Goal: Navigation & Orientation: Understand site structure

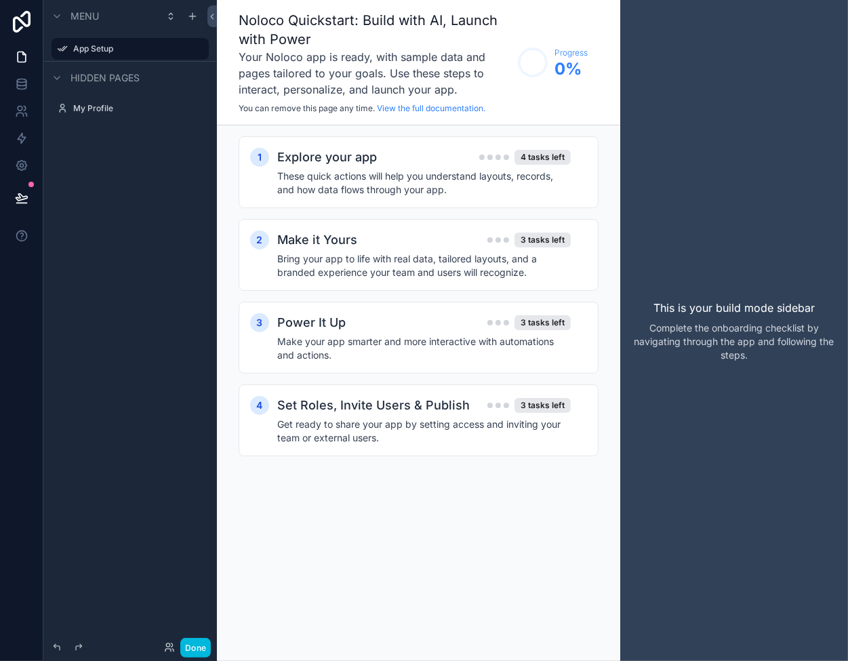
click at [18, 24] on icon at bounding box center [21, 22] width 27 height 22
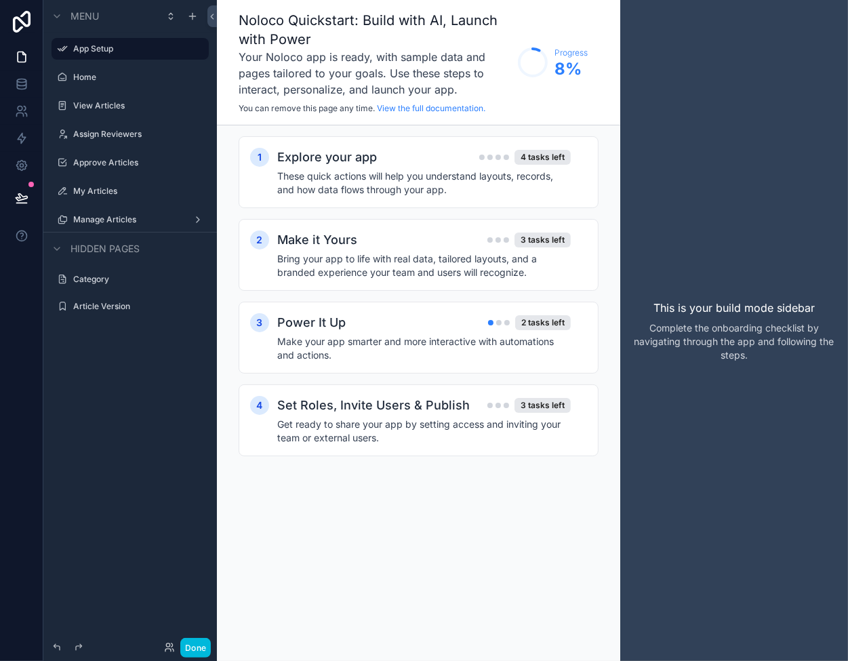
click at [119, 74] on label "Home" at bounding box center [136, 77] width 127 height 11
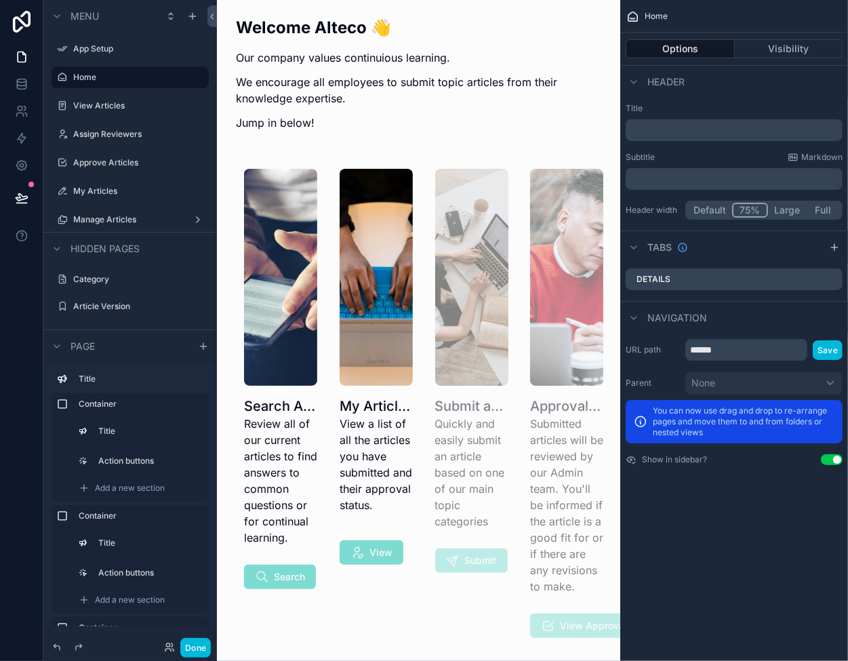
click at [276, 280] on div "scrollable content" at bounding box center [276, 403] width 96 height 496
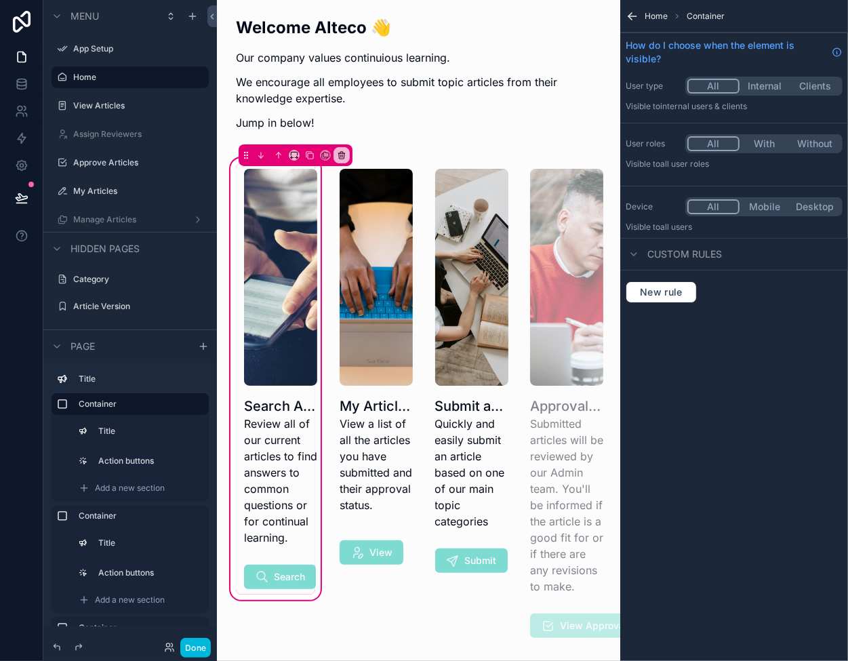
click at [279, 235] on div "scrollable content" at bounding box center [280, 357] width 89 height 388
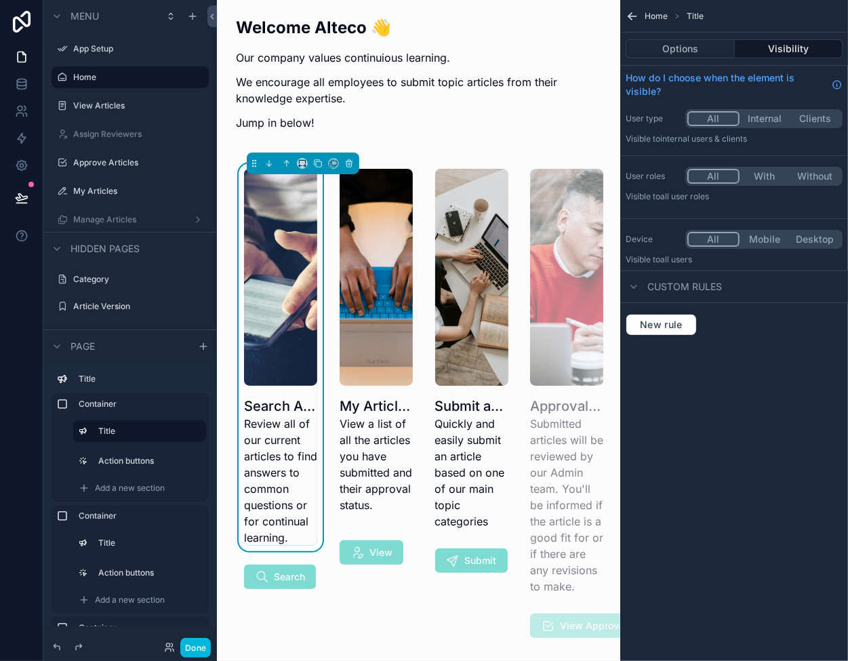
click at [263, 571] on div "scrollable content" at bounding box center [280, 576] width 89 height 35
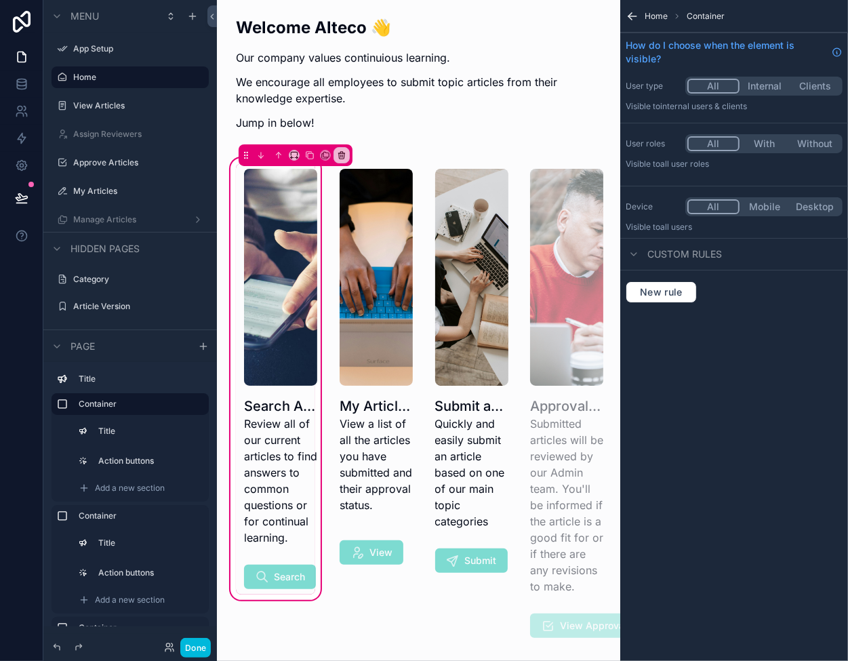
click at [244, 509] on div "scrollable content" at bounding box center [280, 357] width 89 height 388
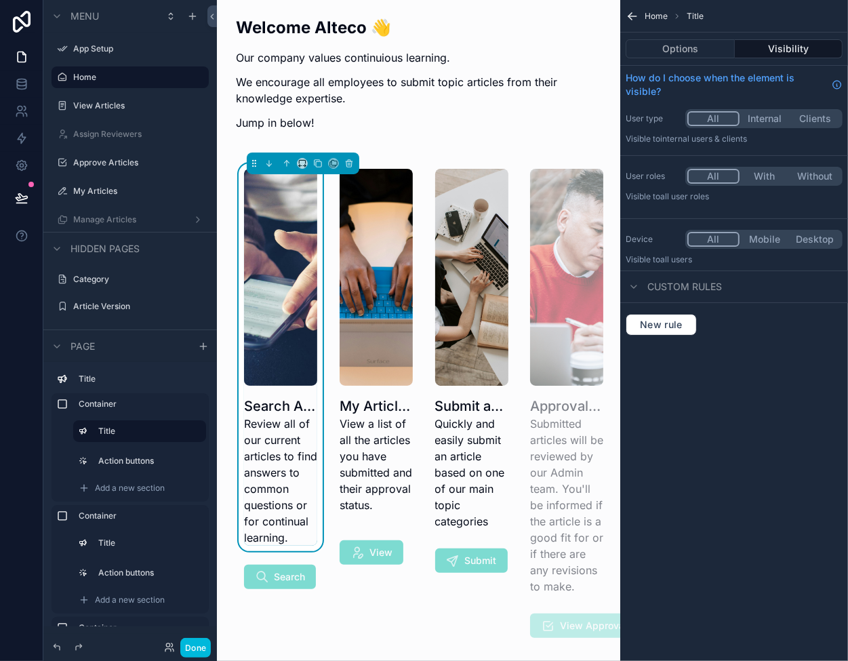
click at [288, 578] on div "scrollable content" at bounding box center [280, 576] width 89 height 35
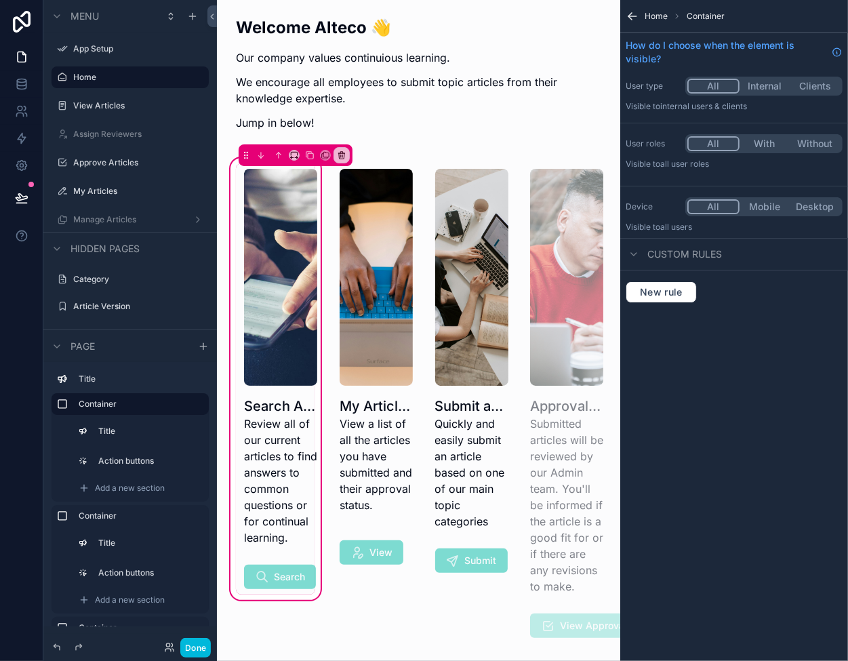
click at [275, 495] on div "scrollable content" at bounding box center [280, 357] width 89 height 388
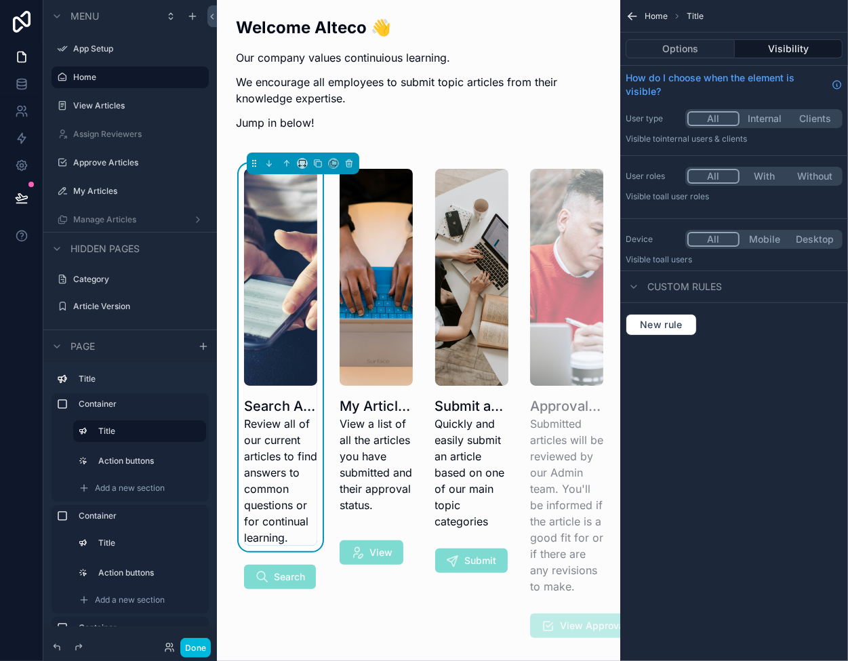
click at [265, 581] on div "scrollable content" at bounding box center [280, 576] width 89 height 35
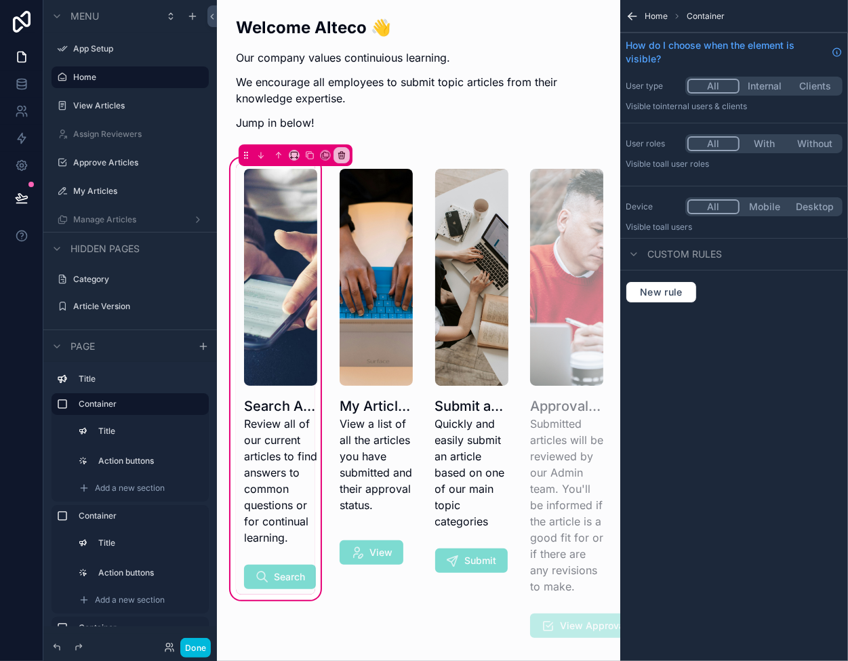
click at [274, 582] on div "scrollable content" at bounding box center [280, 576] width 89 height 35
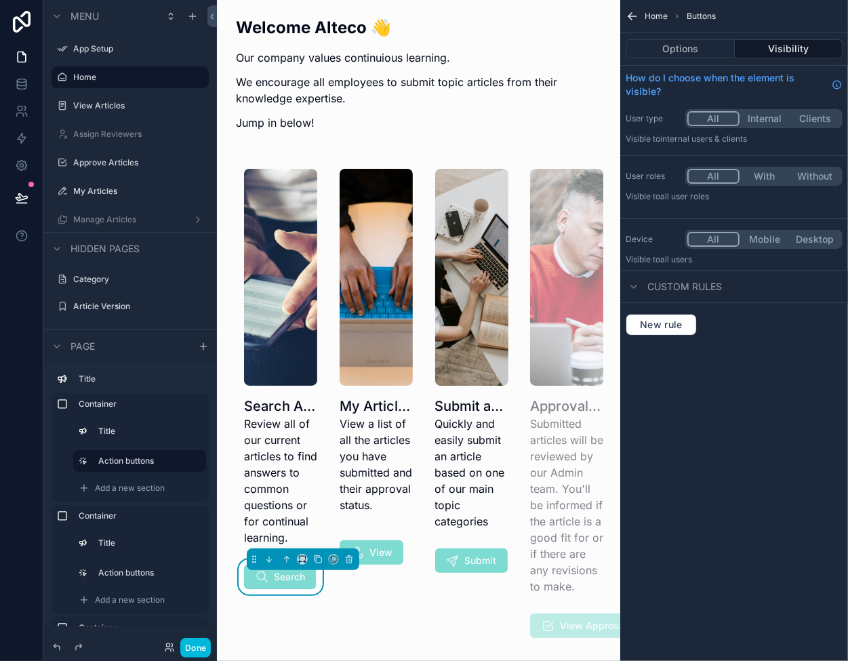
click at [675, 52] on button "Options" at bounding box center [680, 48] width 109 height 19
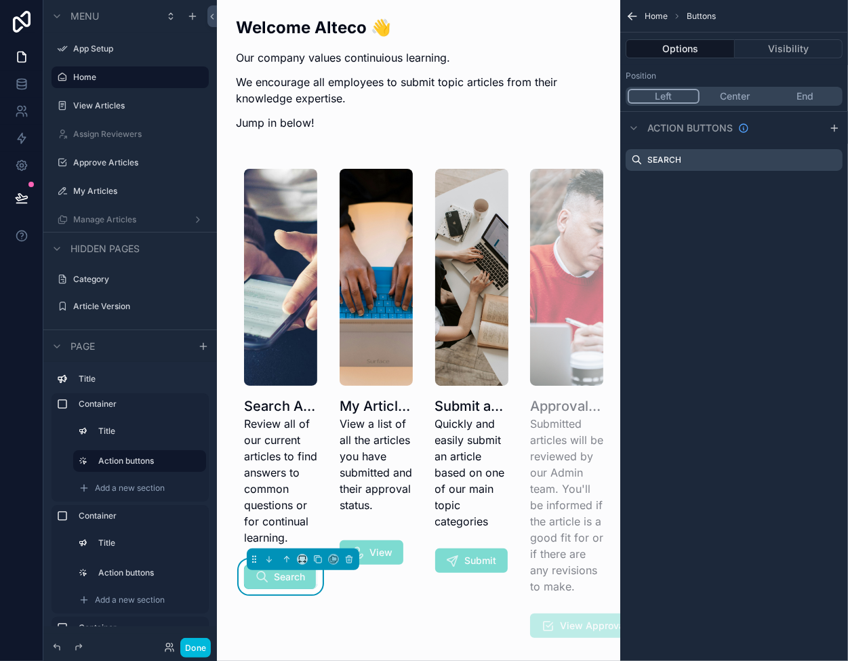
click at [0, 0] on icon "scrollable content" at bounding box center [0, 0] width 0 height 0
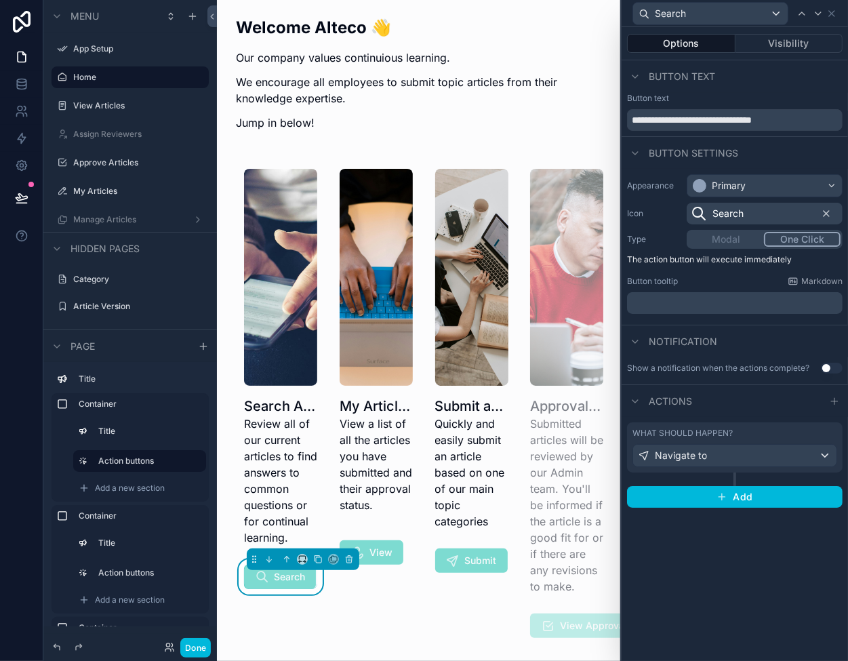
click at [781, 431] on div "What should happen?" at bounding box center [735, 433] width 205 height 11
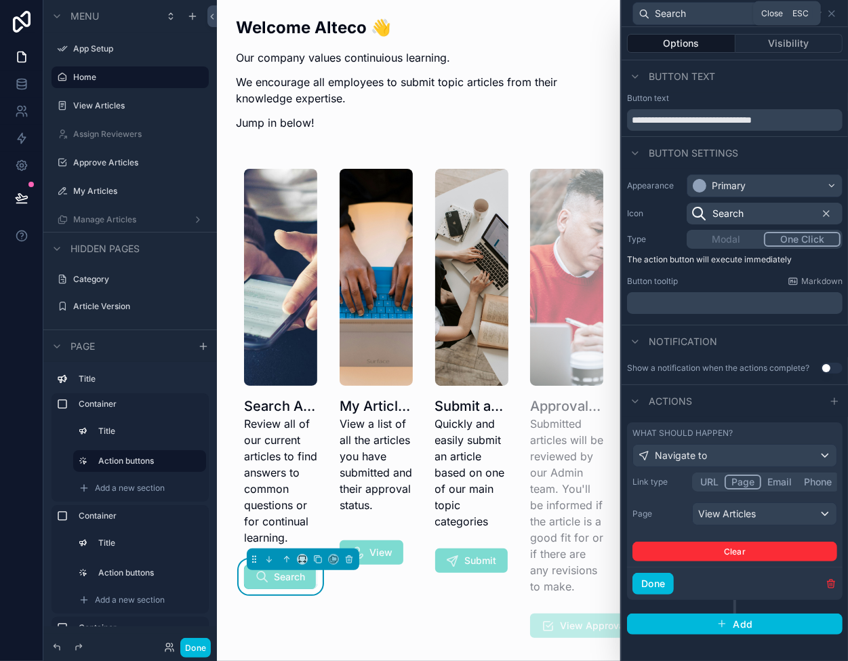
click at [832, 9] on icon at bounding box center [831, 13] width 11 height 11
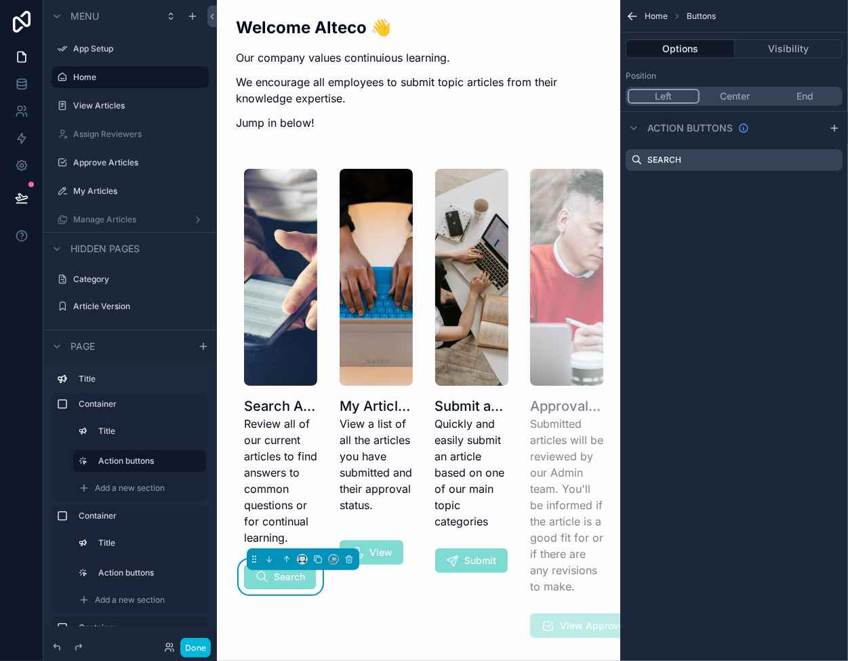
click at [298, 24] on div "scrollable content" at bounding box center [419, 78] width 382 height 134
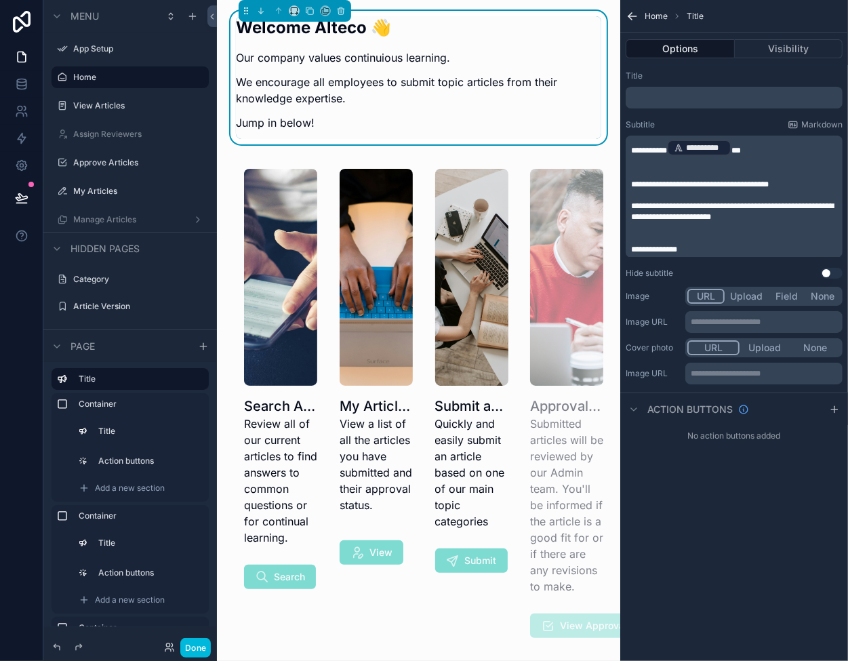
click at [99, 191] on label "My Articles" at bounding box center [136, 191] width 127 height 11
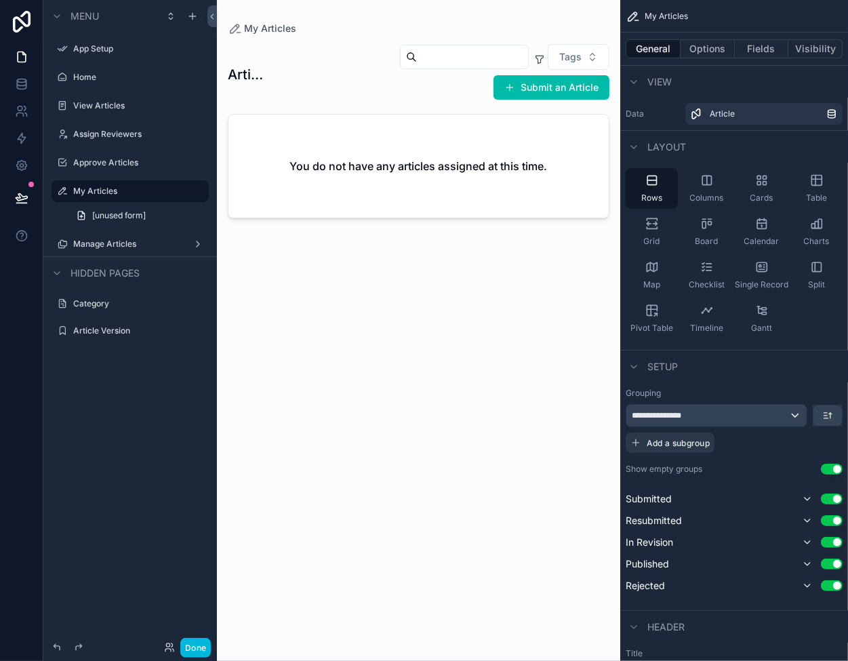
click at [103, 210] on span "[unused form]" at bounding box center [119, 215] width 54 height 11
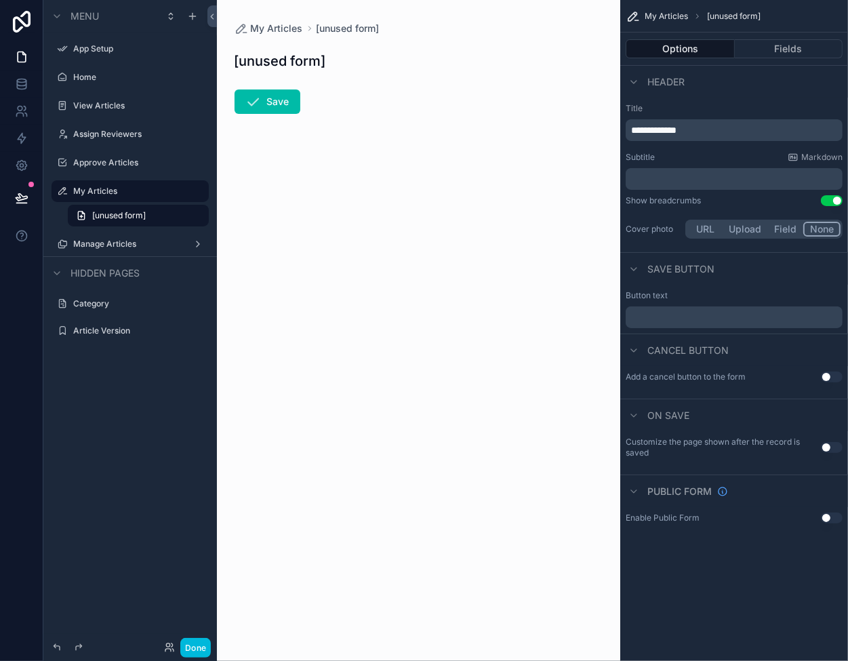
click at [89, 239] on label "Manage Articles" at bounding box center [127, 244] width 108 height 11
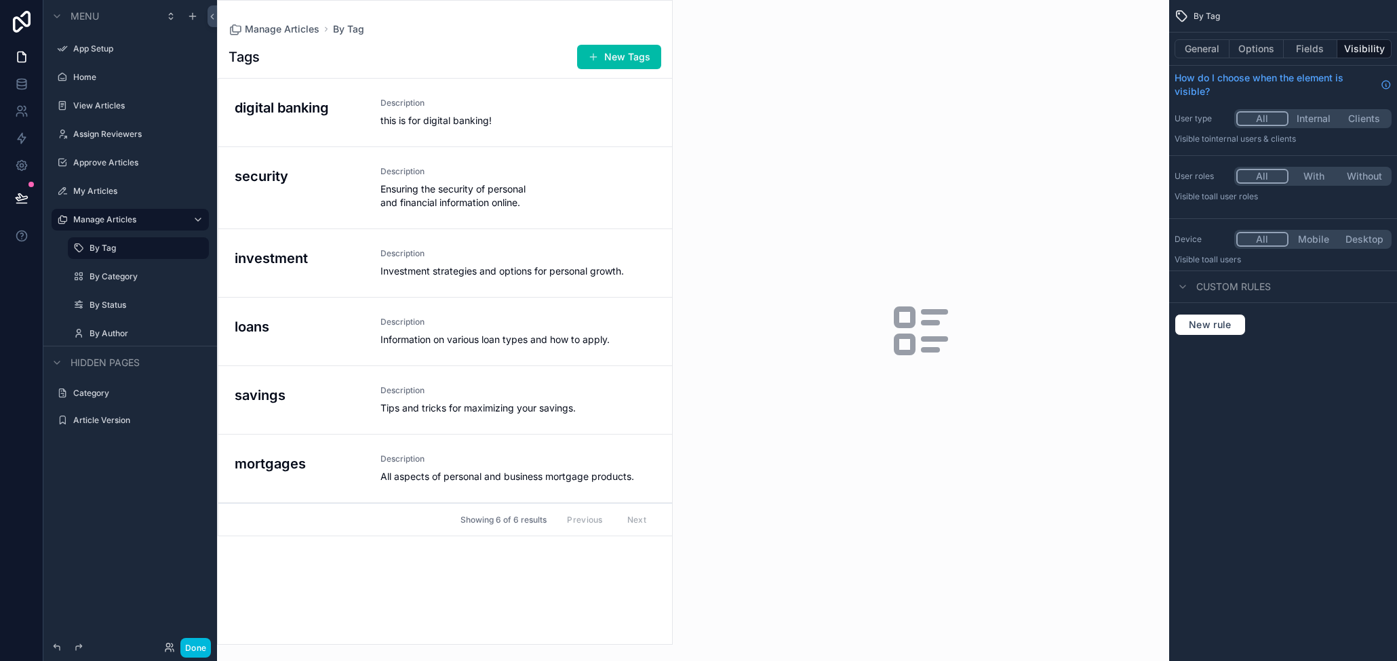
click at [847, 339] on icon "scrollable content" at bounding box center [934, 339] width 22 height 0
click at [847, 48] on button "General" at bounding box center [1201, 48] width 55 height 19
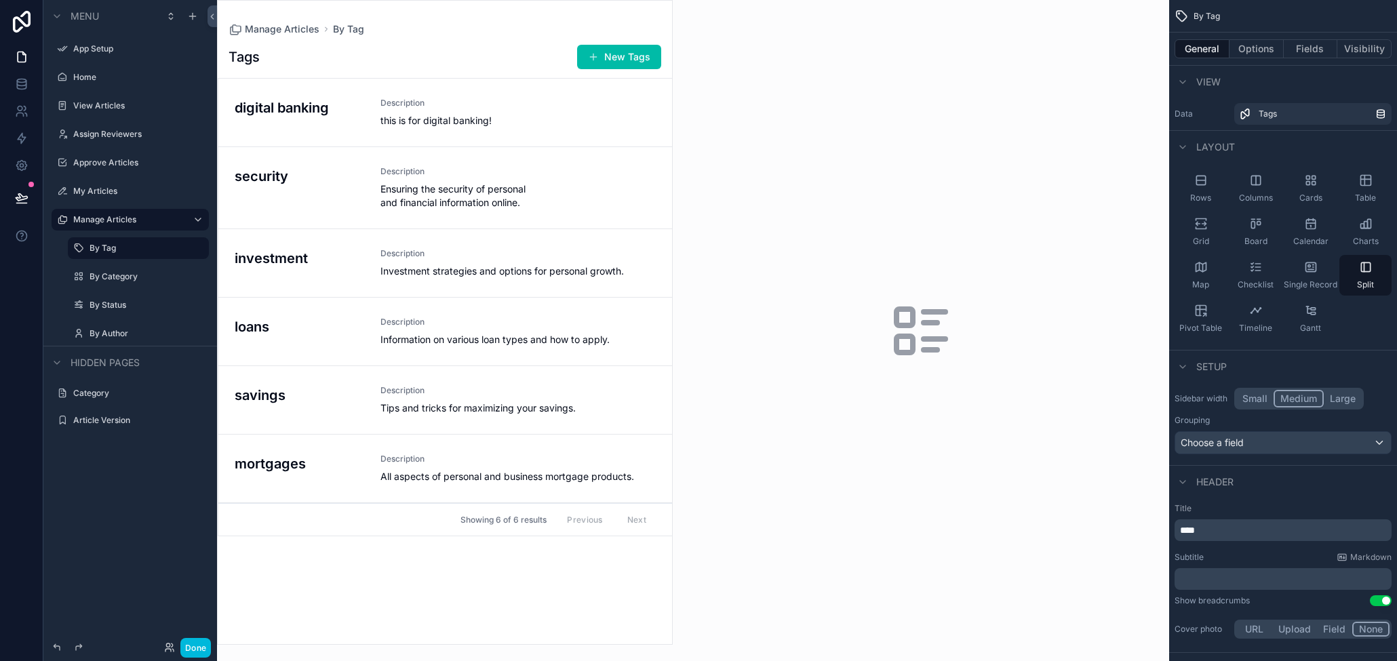
click at [114, 276] on label "By Category" at bounding box center [144, 276] width 111 height 11
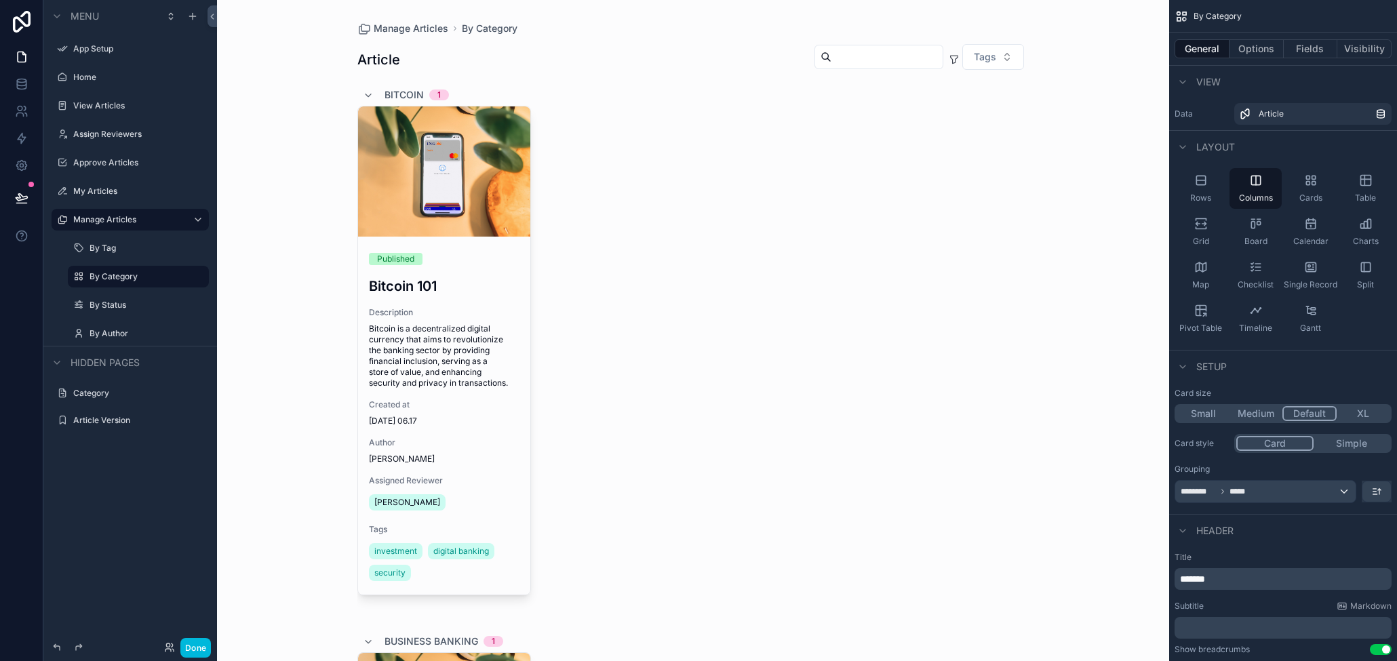
click at [107, 300] on div "By Status" at bounding box center [147, 305] width 117 height 11
click at [100, 307] on label "By Status" at bounding box center [144, 305] width 111 height 11
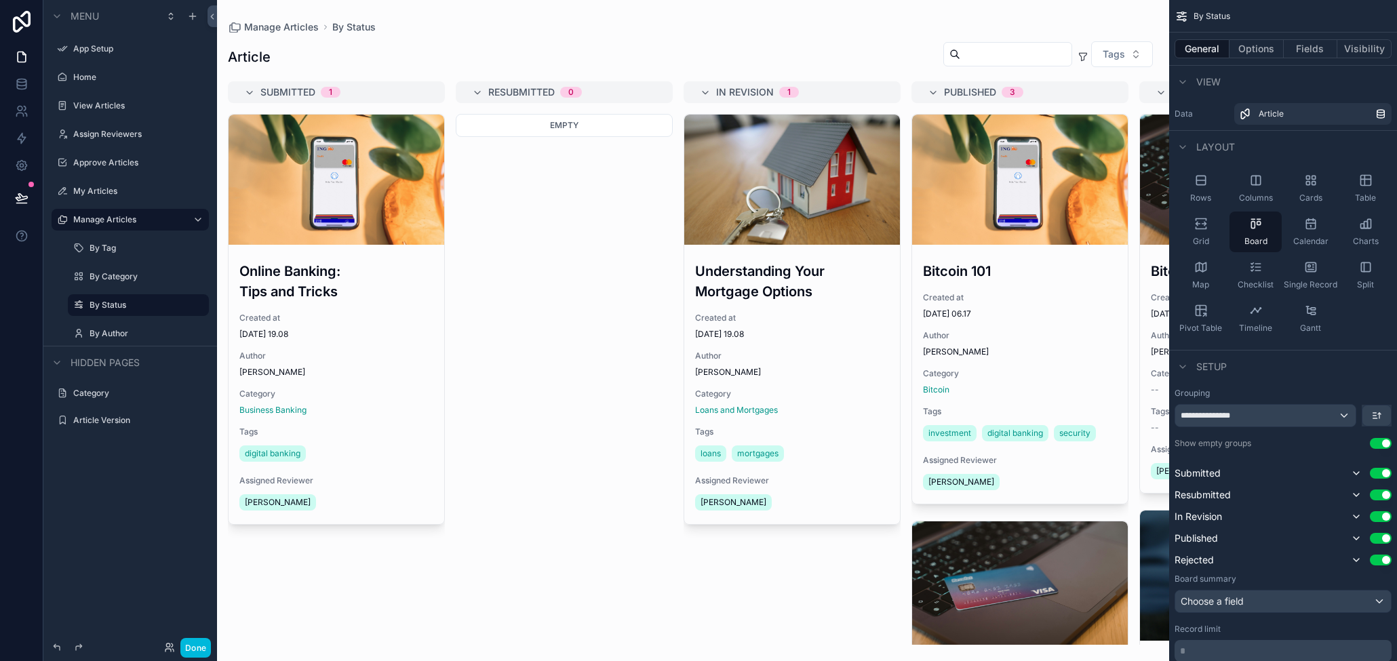
click at [106, 329] on label "By Author" at bounding box center [144, 333] width 111 height 11
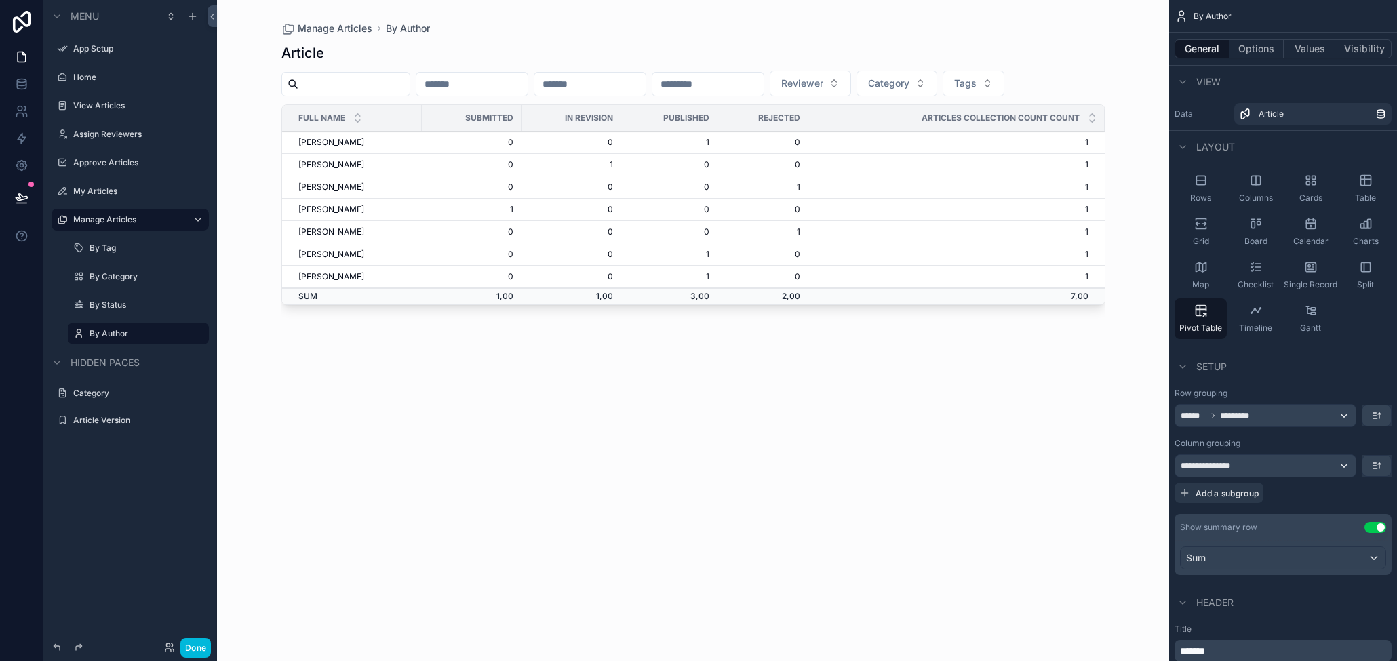
click at [108, 309] on label "By Status" at bounding box center [144, 305] width 111 height 11
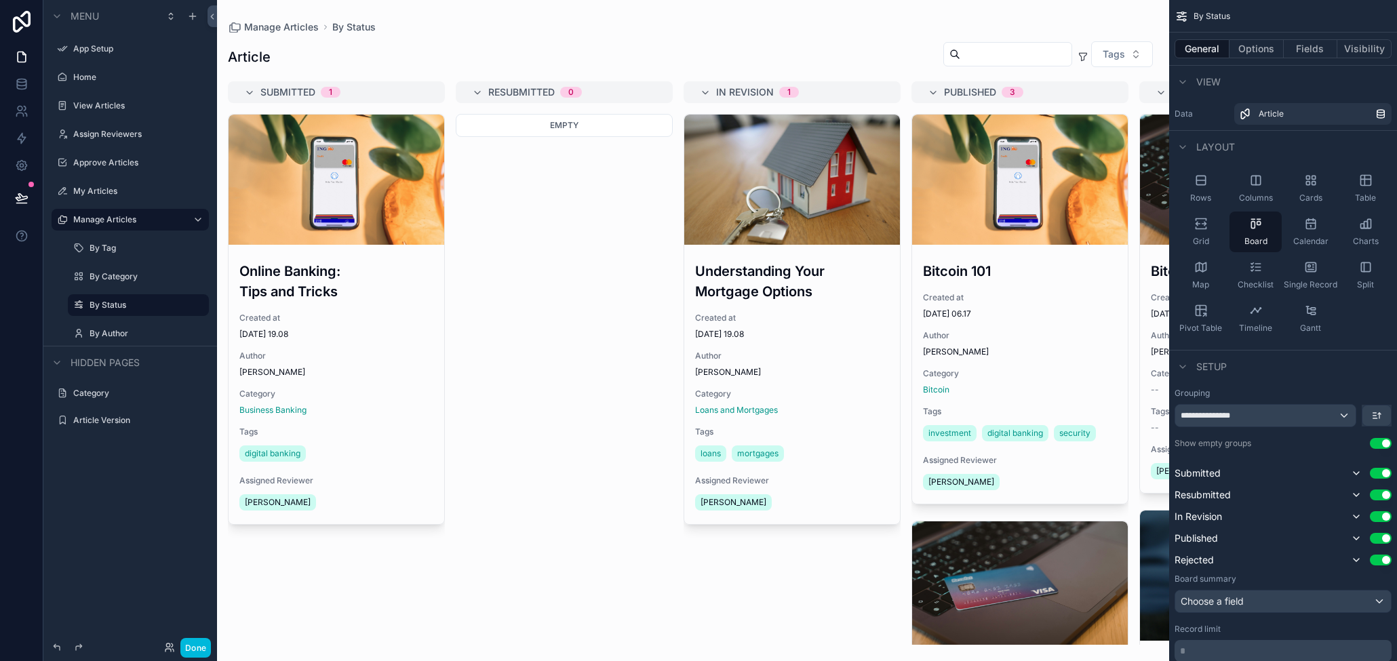
click at [98, 333] on label "By Author" at bounding box center [144, 333] width 111 height 11
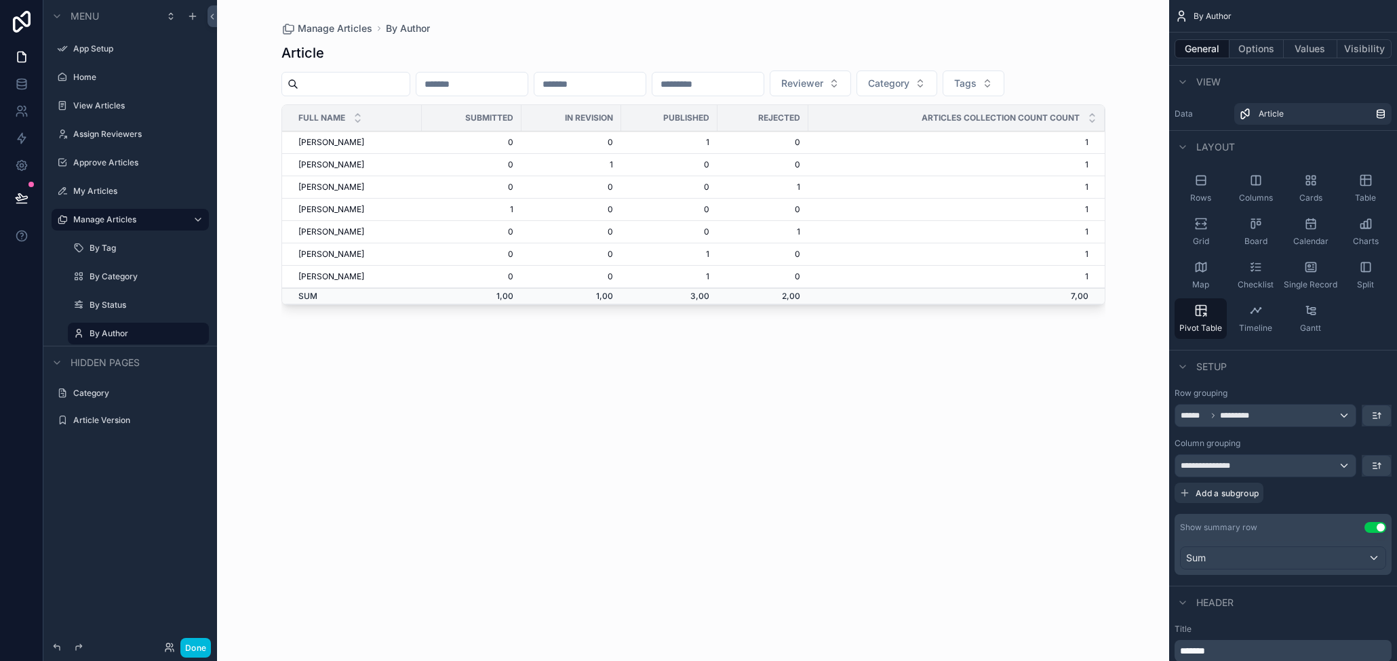
click at [123, 300] on label "By Status" at bounding box center [144, 305] width 111 height 11
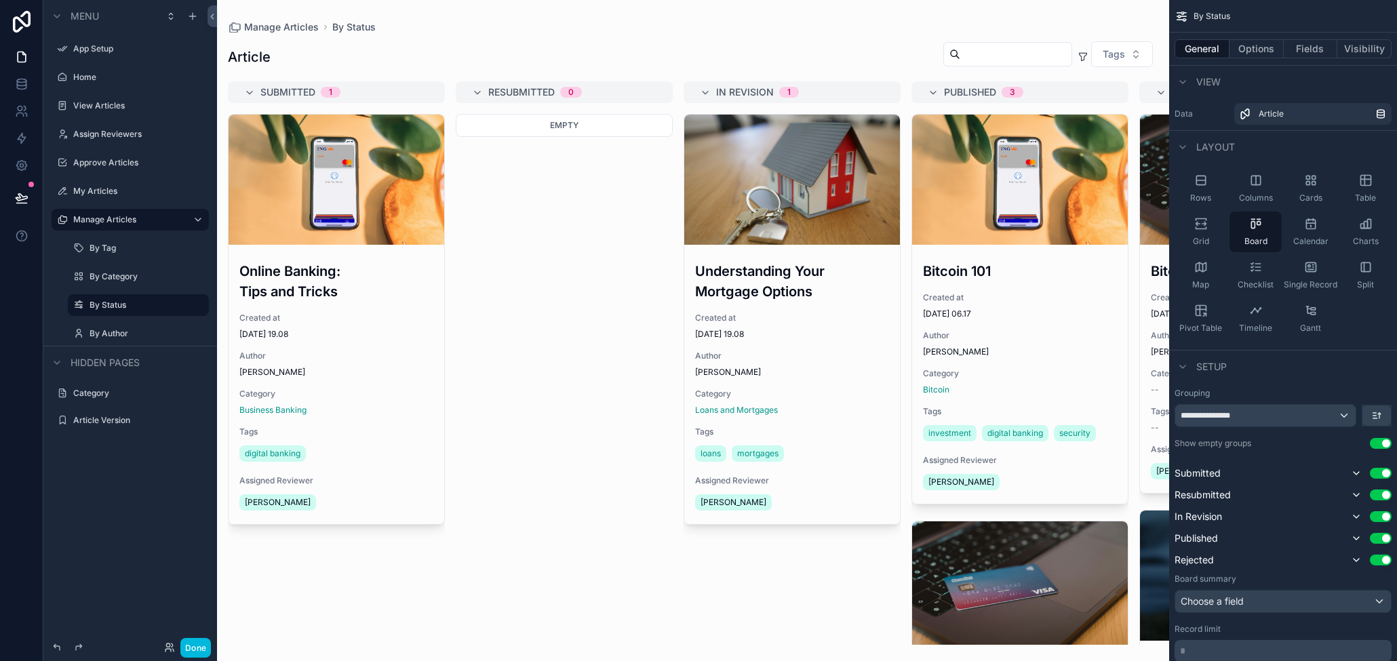
click at [117, 276] on label "By Category" at bounding box center [144, 276] width 111 height 11
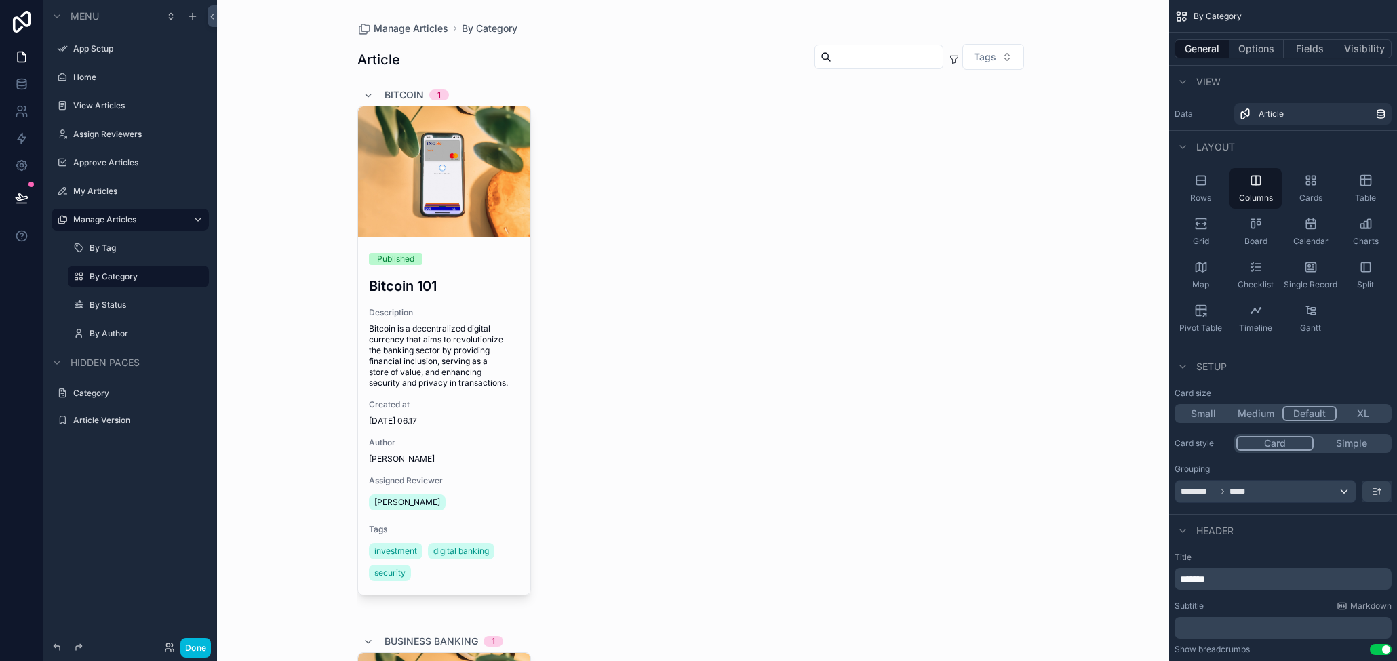
click at [103, 247] on label "By Tag" at bounding box center [144, 248] width 111 height 11
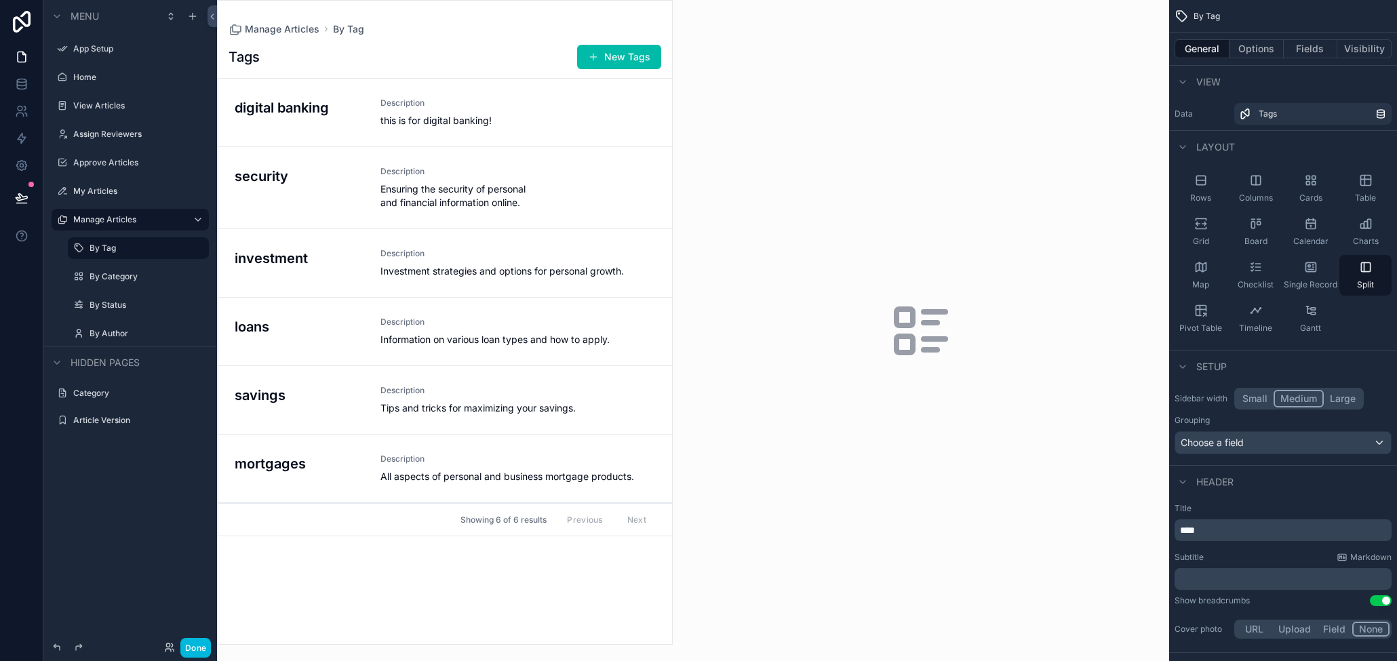
click at [102, 219] on label "Manage Articles" at bounding box center [127, 219] width 108 height 11
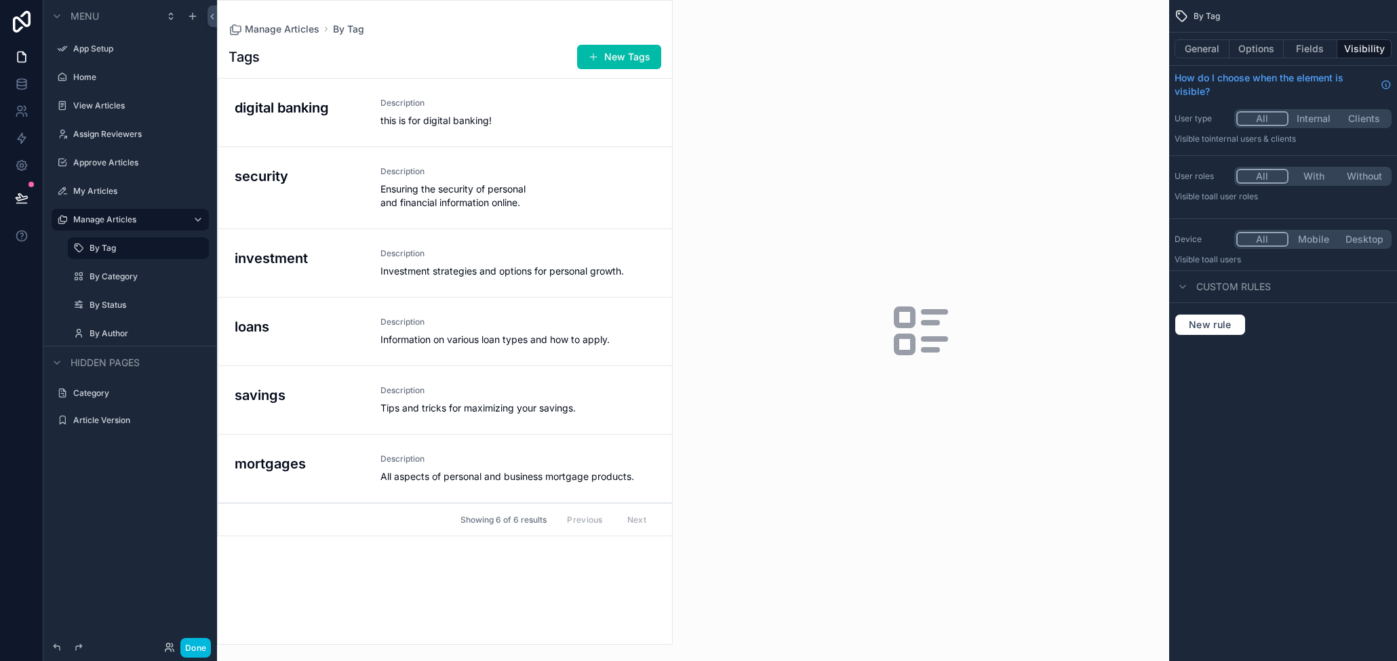
click at [100, 191] on label "My Articles" at bounding box center [136, 191] width 127 height 11
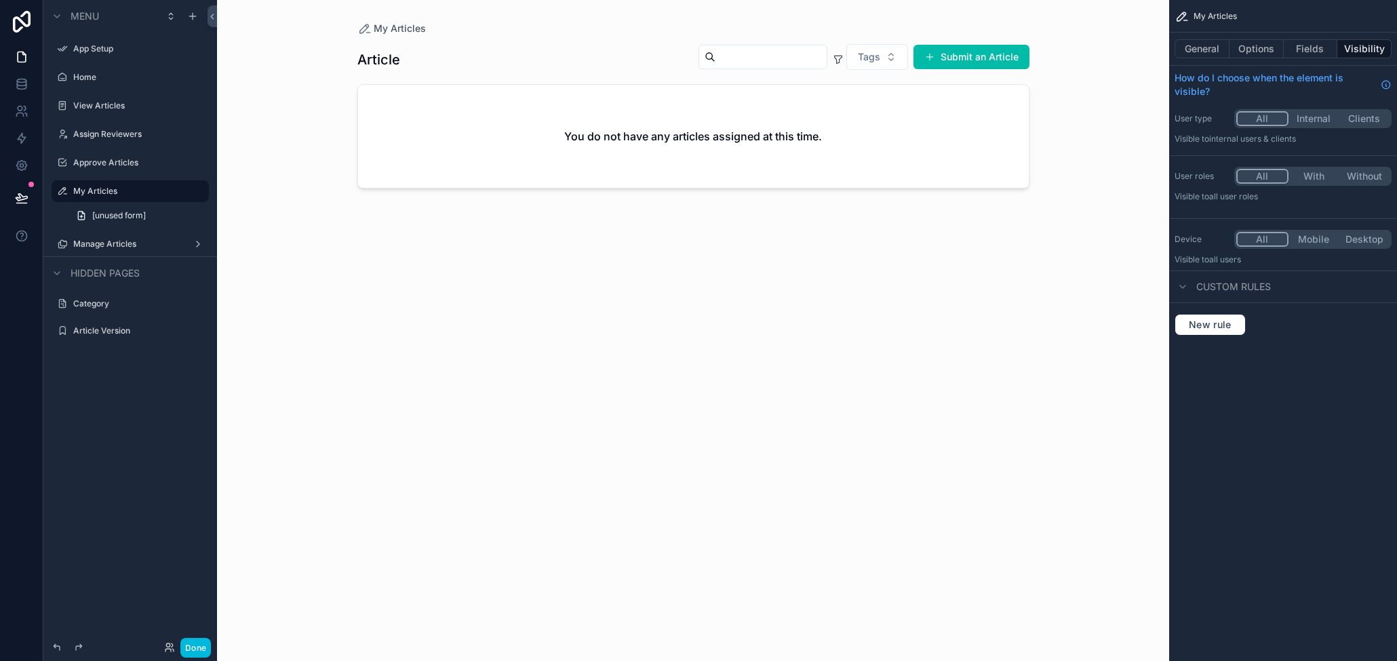
click at [847, 46] on button "General" at bounding box center [1201, 48] width 55 height 19
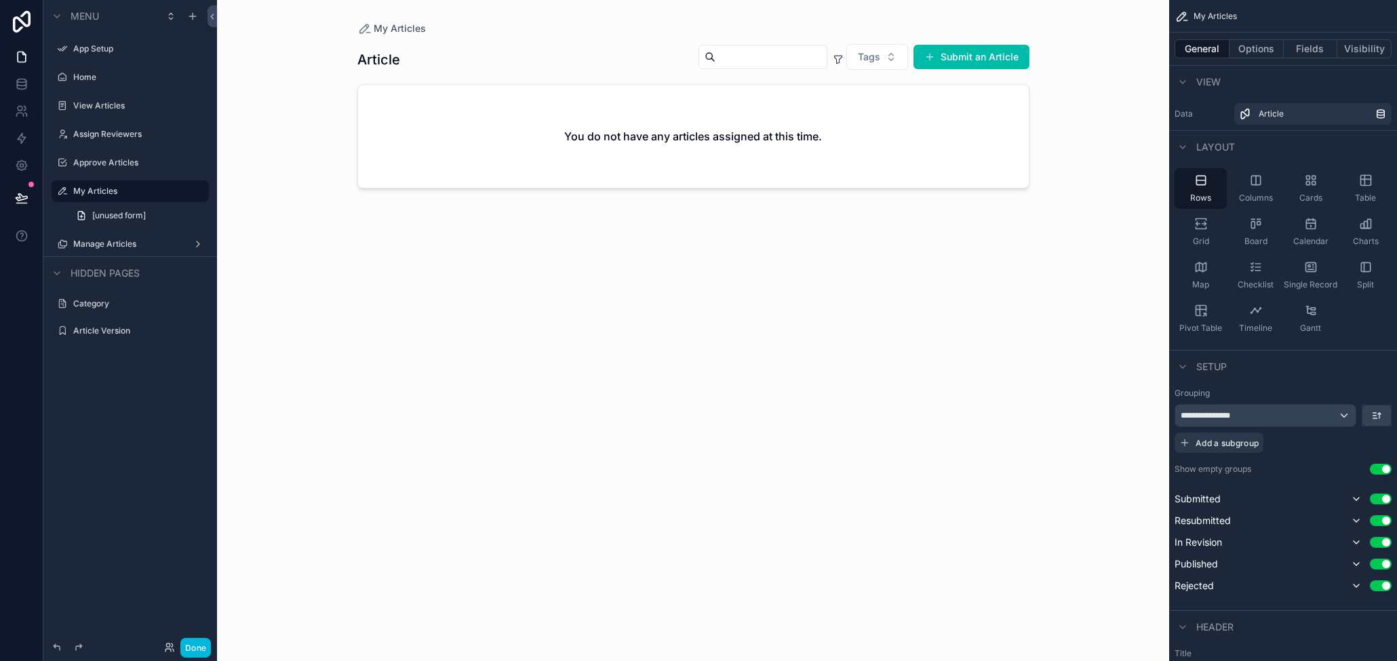
click at [105, 239] on label "Manage Articles" at bounding box center [127, 244] width 108 height 11
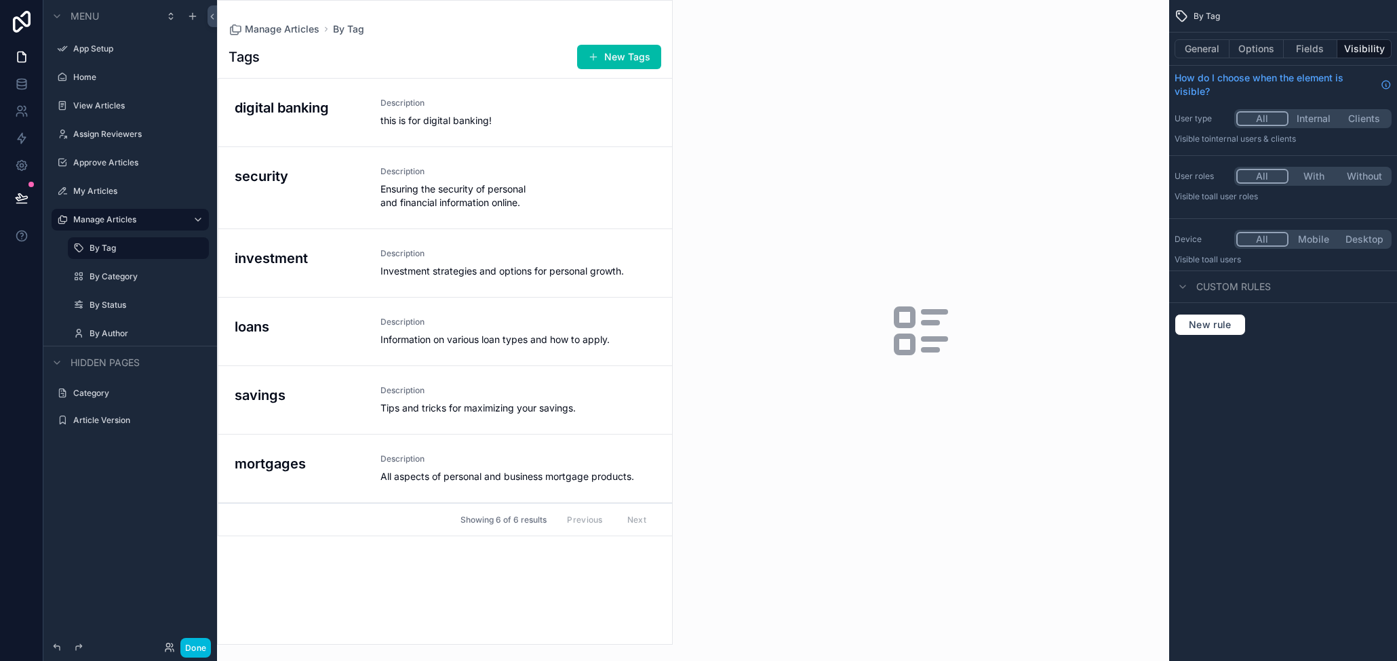
click at [92, 189] on label "My Articles" at bounding box center [136, 191] width 127 height 11
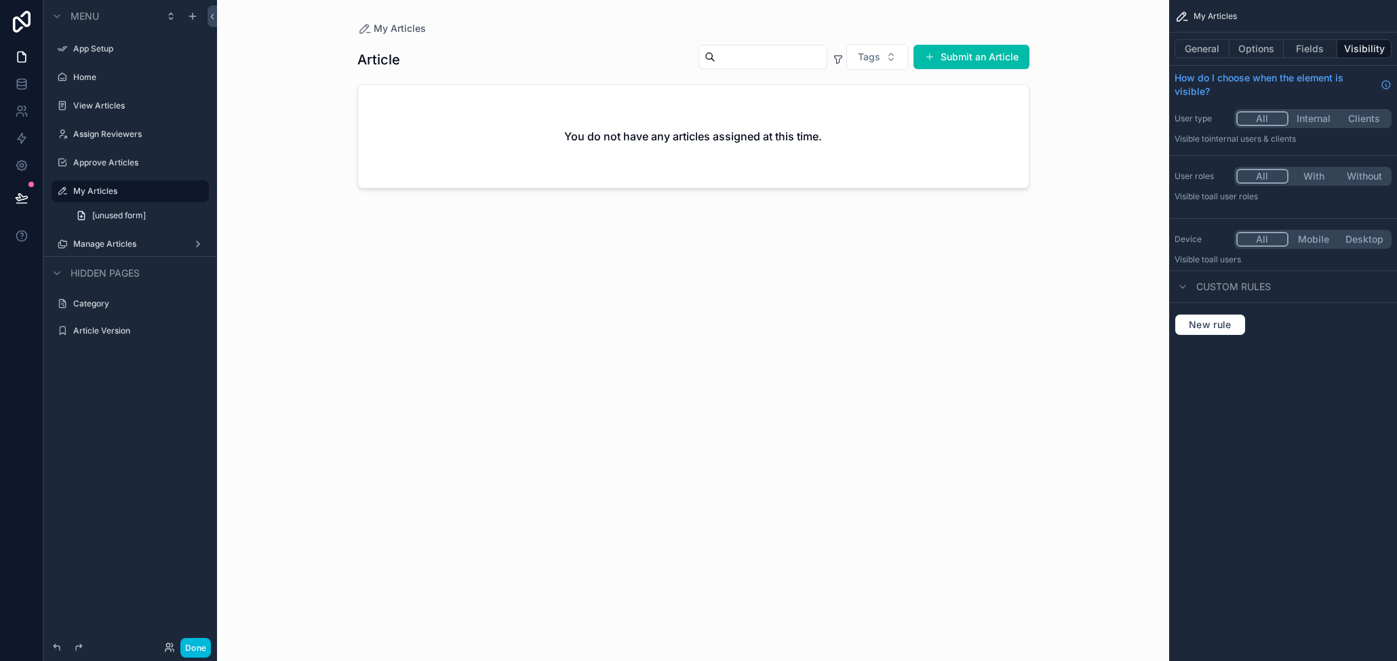
click at [87, 162] on label "Approve Articles" at bounding box center [136, 162] width 127 height 11
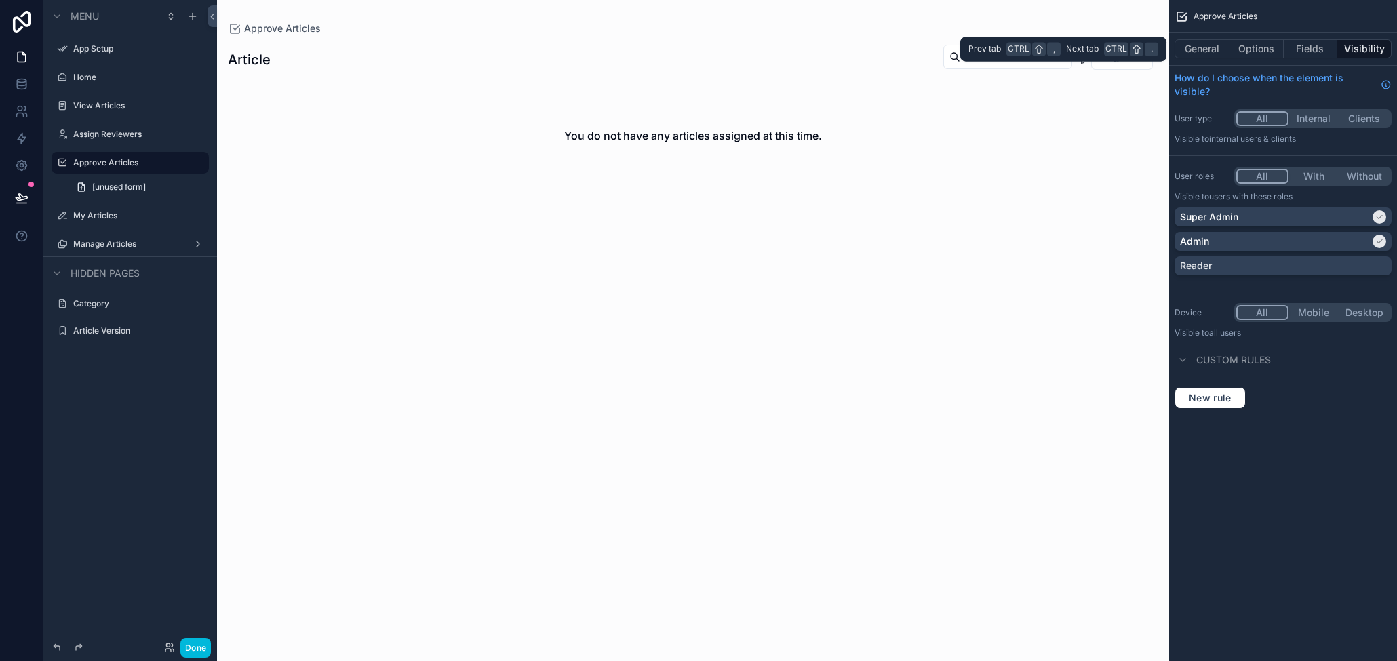
click at [847, 51] on button "General" at bounding box center [1201, 48] width 55 height 19
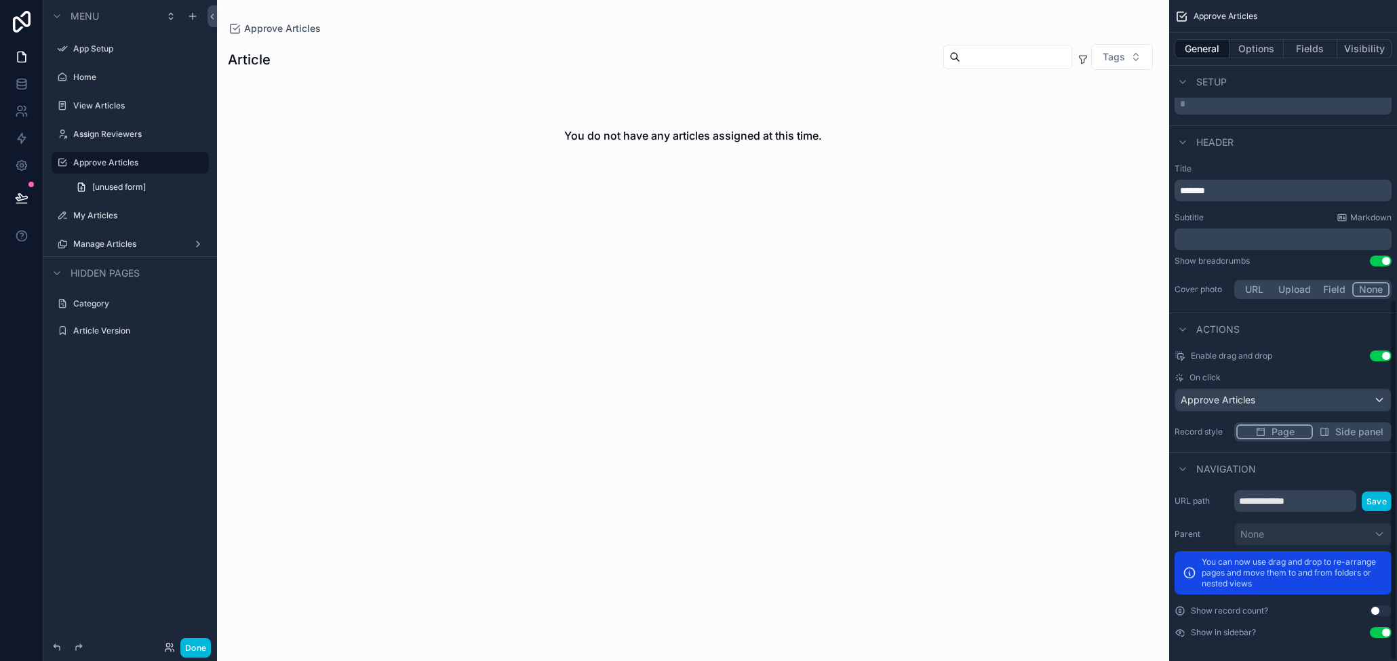
scroll to position [550, 0]
click at [88, 134] on label "Assign Reviewers" at bounding box center [136, 134] width 127 height 11
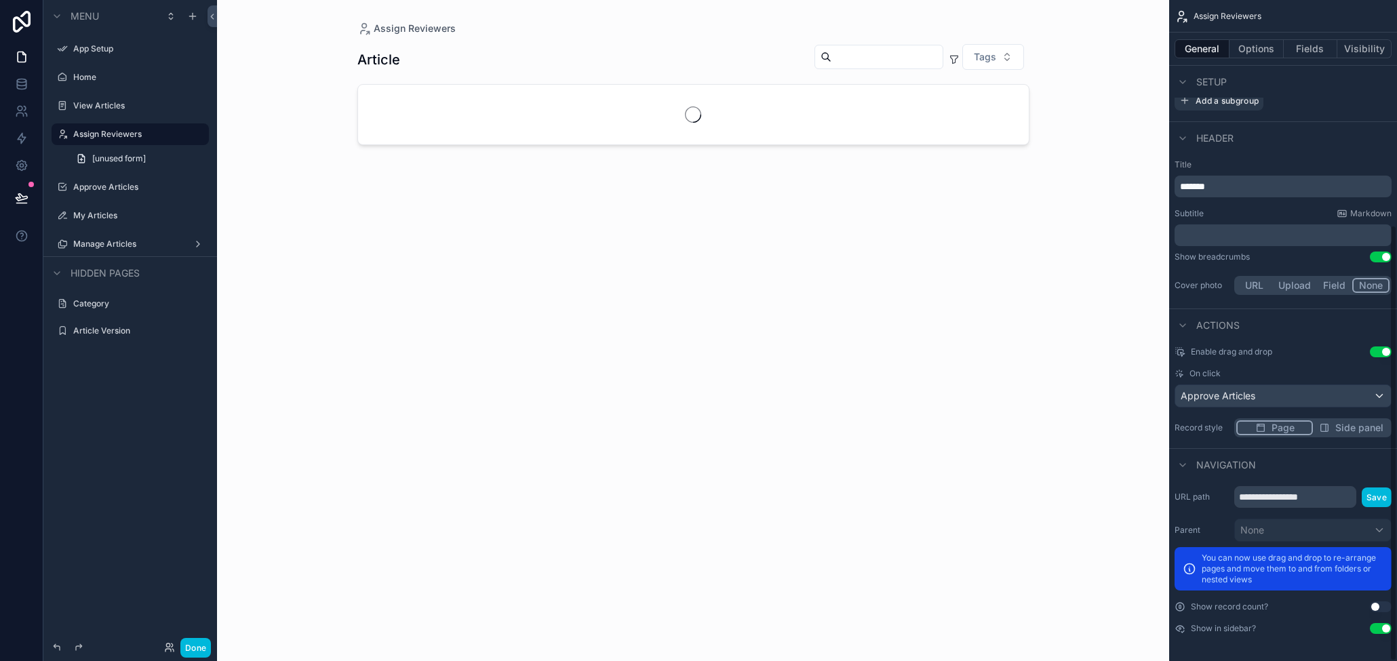
scroll to position [341, 0]
click at [89, 105] on label "View Articles" at bounding box center [136, 105] width 127 height 11
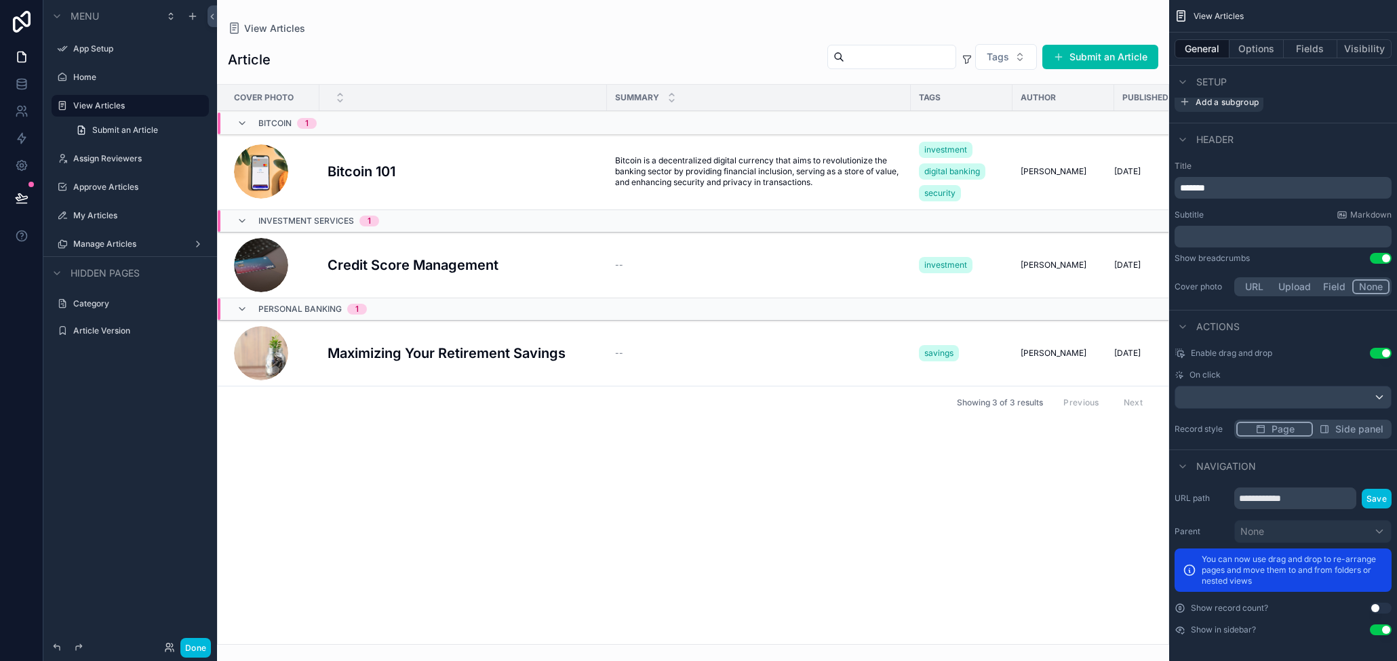
click at [75, 75] on label "Home" at bounding box center [136, 77] width 127 height 11
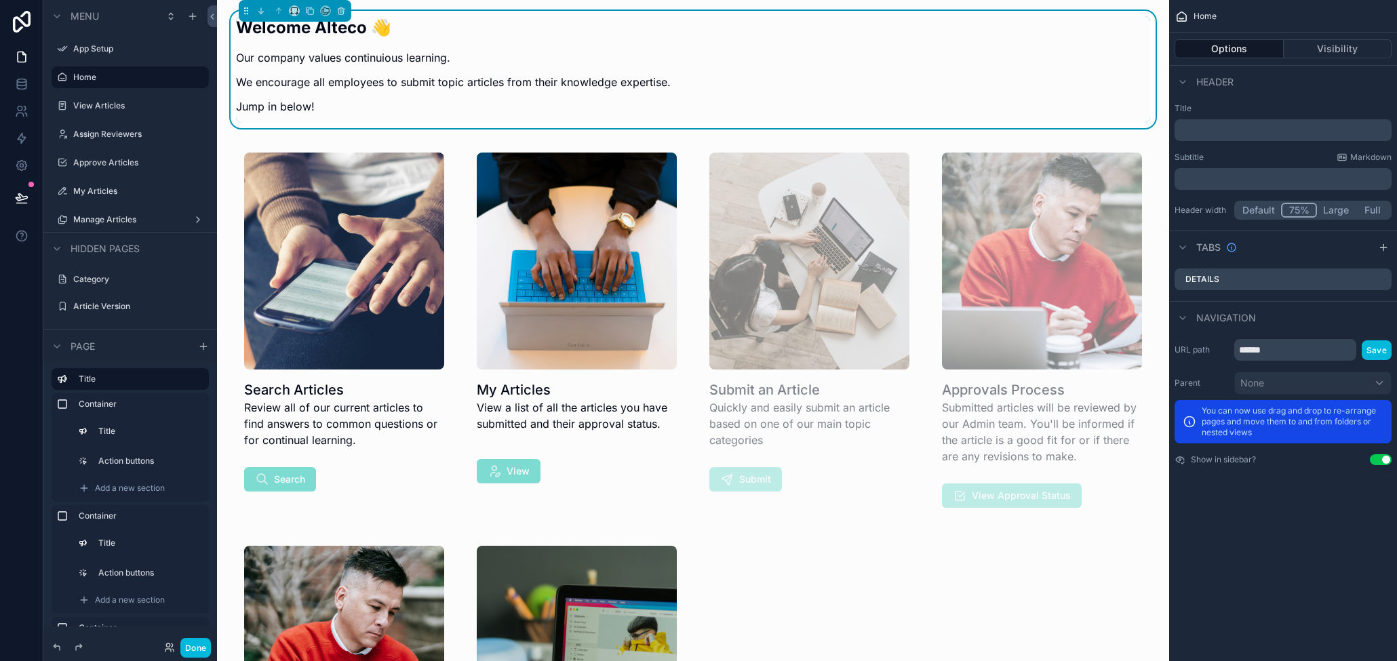
click at [847, 79] on div "Welcome Alteco 👋 Our company values continuious learning. We encourage all empl…" at bounding box center [693, 69] width 914 height 106
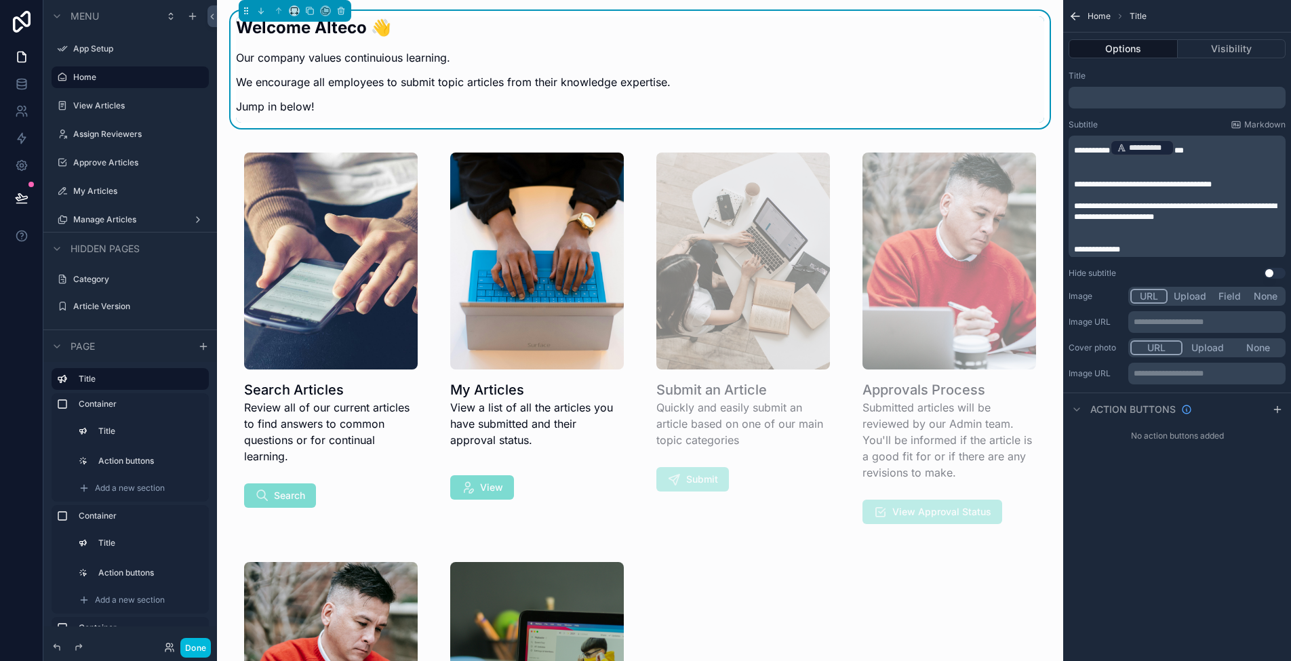
click at [27, 20] on icon at bounding box center [21, 22] width 27 height 22
